Goal: Book appointment/travel/reservation

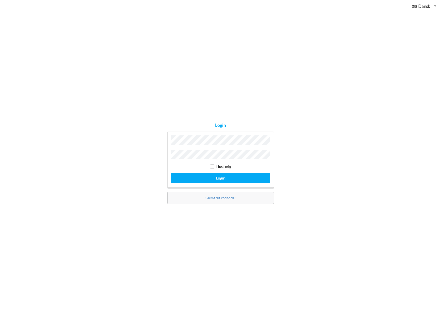
drag, startPoint x: 214, startPoint y: 167, endPoint x: 214, endPoint y: 170, distance: 3.5
click at [214, 167] on input "checkbox" at bounding box center [212, 166] width 4 height 4
checkbox input "true"
click at [221, 178] on button "Login" at bounding box center [220, 178] width 99 height 10
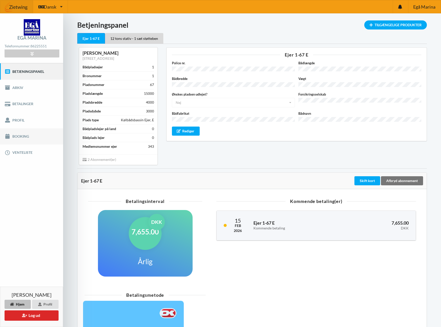
click at [24, 135] on link "Booking" at bounding box center [31, 136] width 63 height 16
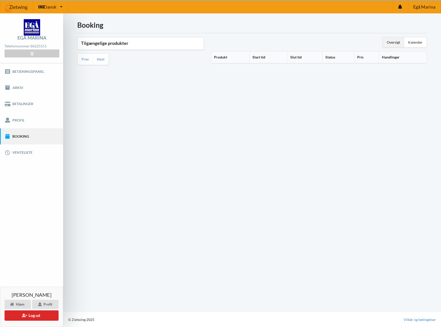
scroll to position [3, 0]
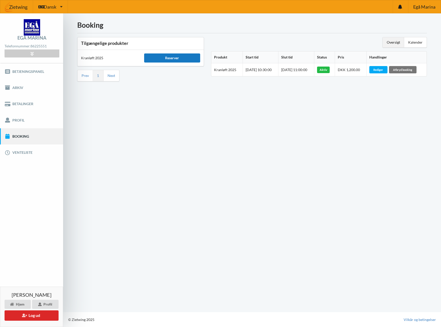
click at [181, 55] on div "Reserver" at bounding box center [172, 57] width 56 height 9
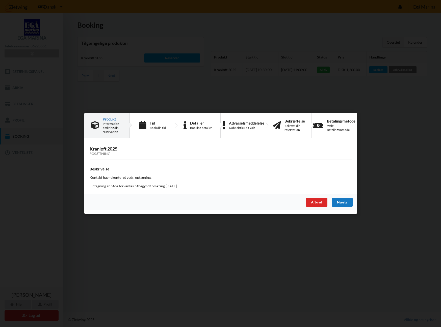
click at [343, 201] on div "Næste" at bounding box center [341, 202] width 21 height 9
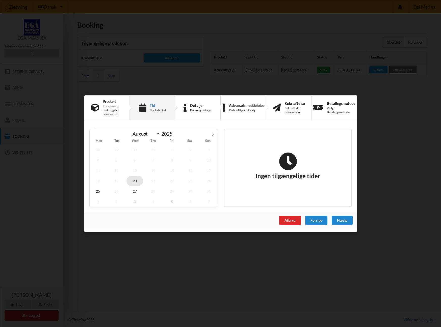
click at [137, 182] on span "20" at bounding box center [134, 181] width 17 height 10
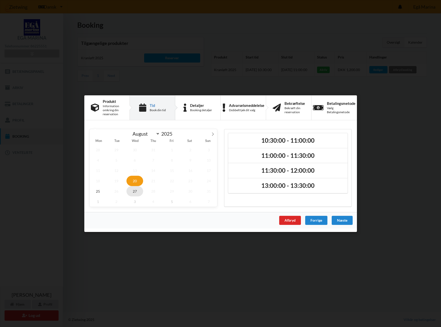
click at [132, 191] on span "27" at bounding box center [134, 191] width 17 height 10
click at [293, 219] on div "Afbryd" at bounding box center [290, 220] width 22 height 9
